Goal: Check status

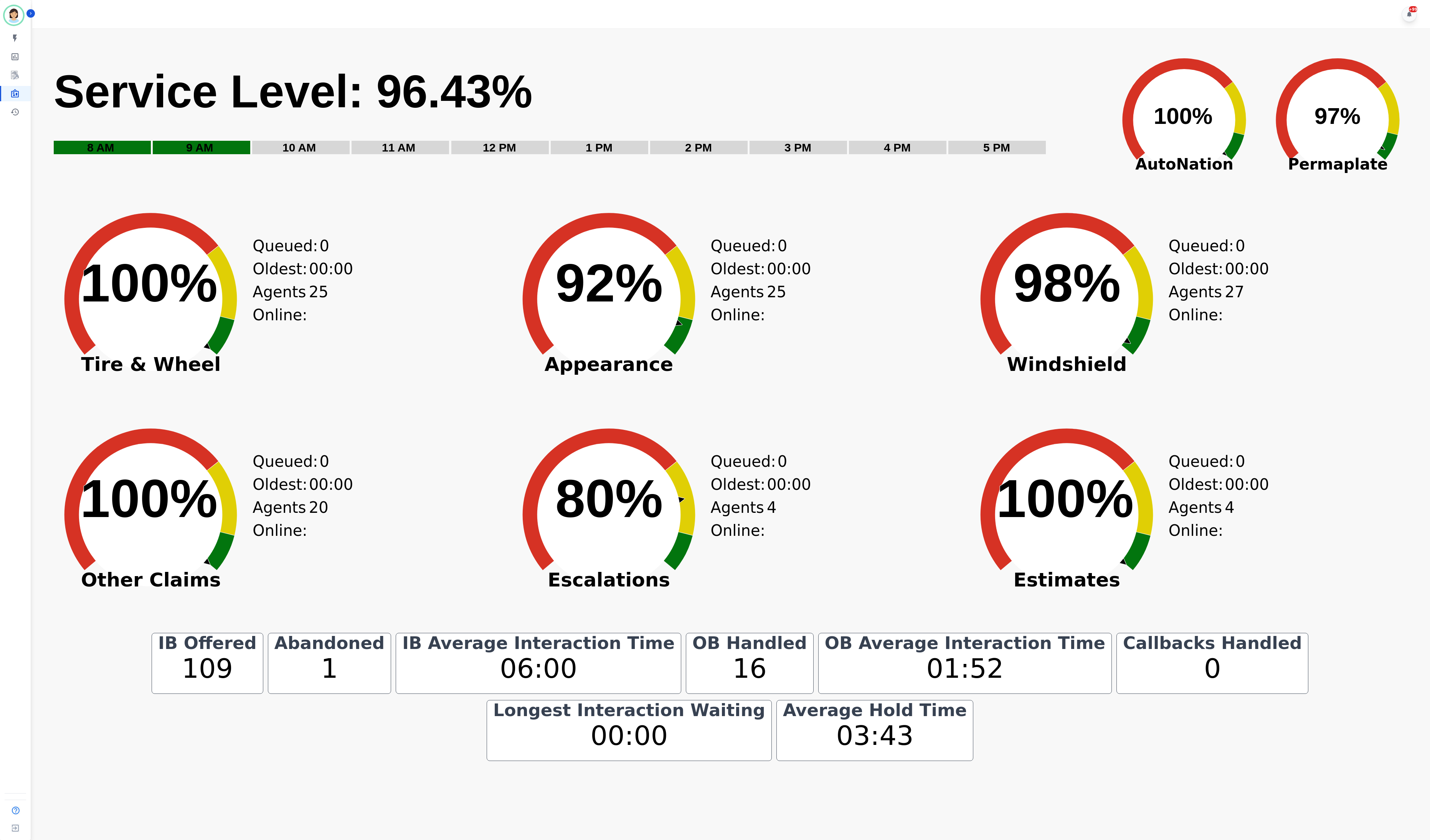
click at [556, 313] on text "92% ​ 92%" at bounding box center [609, 283] width 108 height 60
click at [114, 382] on icon "Created with Highcharts 10.3.3 100% ​ 100%" at bounding box center [151, 294] width 211 height 211
click at [199, 594] on icon "Created with Highcharts 10.3.3 100% ​ 100%" at bounding box center [151, 509] width 211 height 211
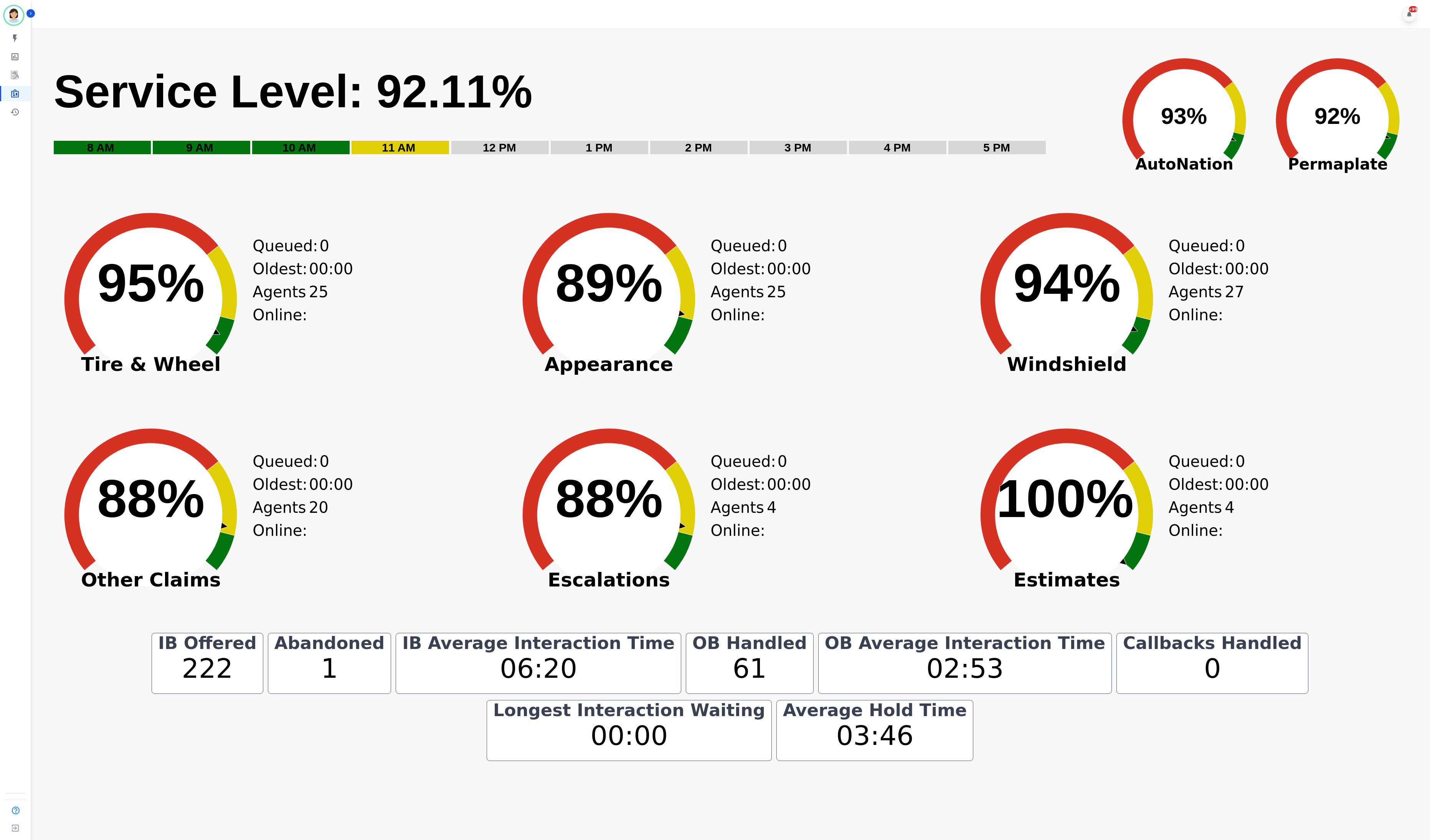
click at [476, 257] on div "Created with Highcharts 10.3.3 95% ​ 95% Tire & Wheel Queued: 0 Oldest: 00:00 A…" at bounding box center [272, 312] width 453 height 211
